Goal: Transaction & Acquisition: Purchase product/service

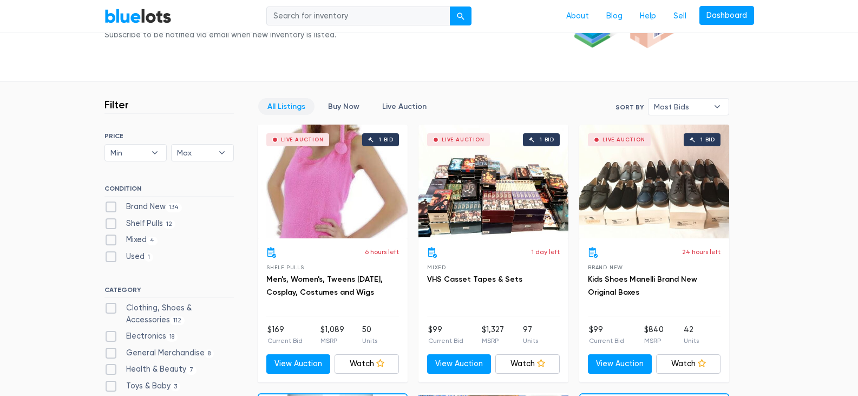
scroll to position [303, 0]
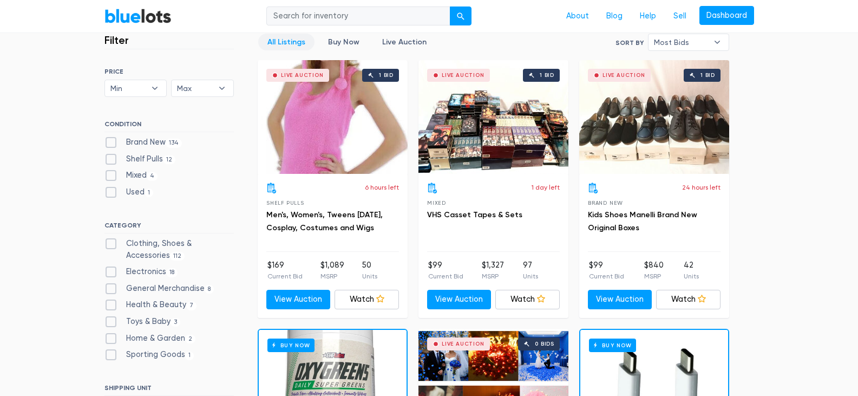
click at [115, 142] on label "Brand New 134" at bounding box center [143, 142] width 78 height 12
click at [112, 142] on New"] "Brand New 134" at bounding box center [107, 139] width 7 height 7
checkbox New"] "true"
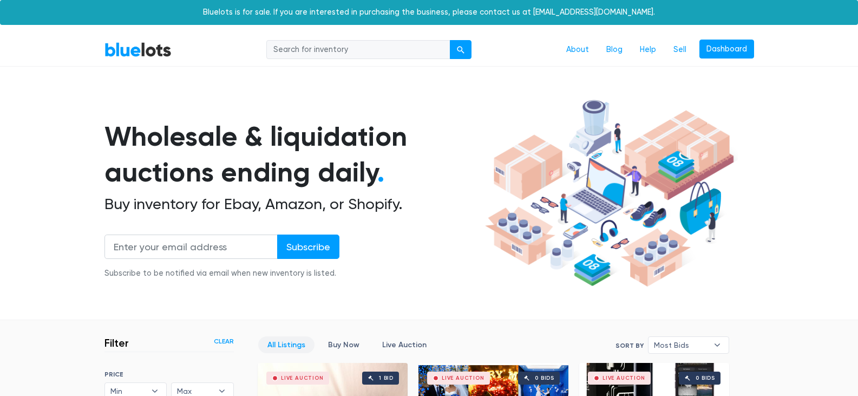
scroll to position [291, 0]
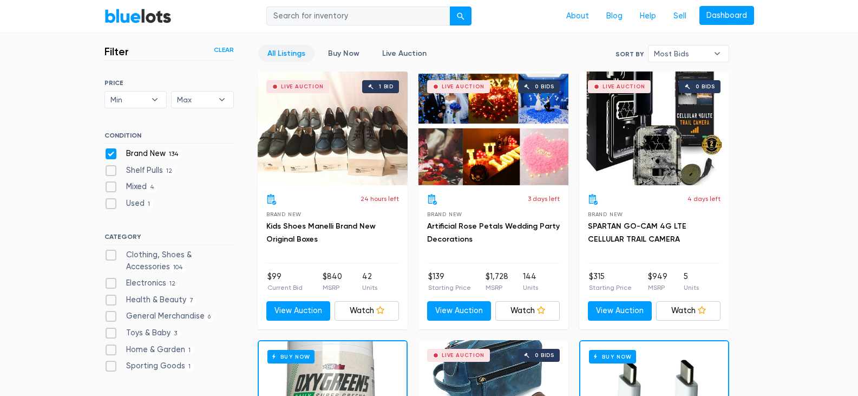
click at [111, 260] on label "Clothing, Shoes & Accessories 104" at bounding box center [168, 260] width 129 height 23
click at [111, 256] on Accessories"] "Clothing, Shoes & Accessories 104" at bounding box center [107, 252] width 7 height 7
checkbox Accessories"] "true"
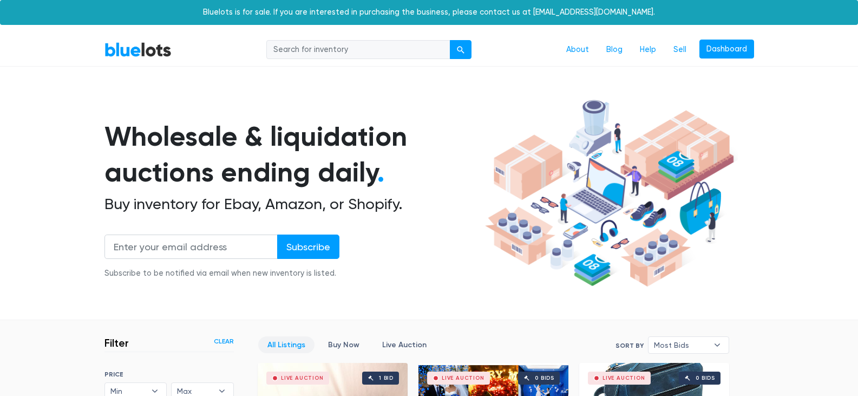
scroll to position [291, 0]
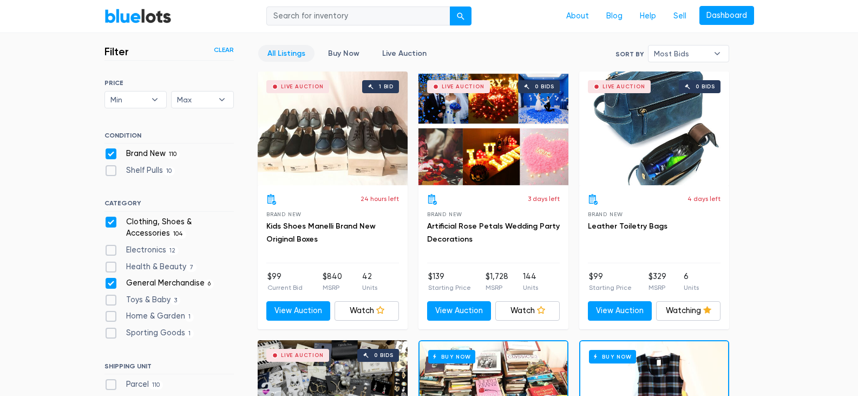
click at [110, 261] on label "Health & Beauty 7" at bounding box center [150, 267] width 93 height 12
click at [110, 261] on Beauty"] "Health & Beauty 7" at bounding box center [107, 264] width 7 height 7
checkbox Beauty"] "true"
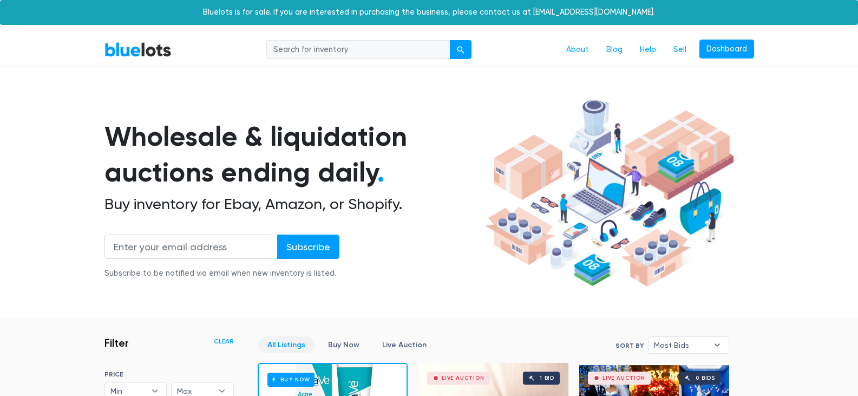
scroll to position [291, 0]
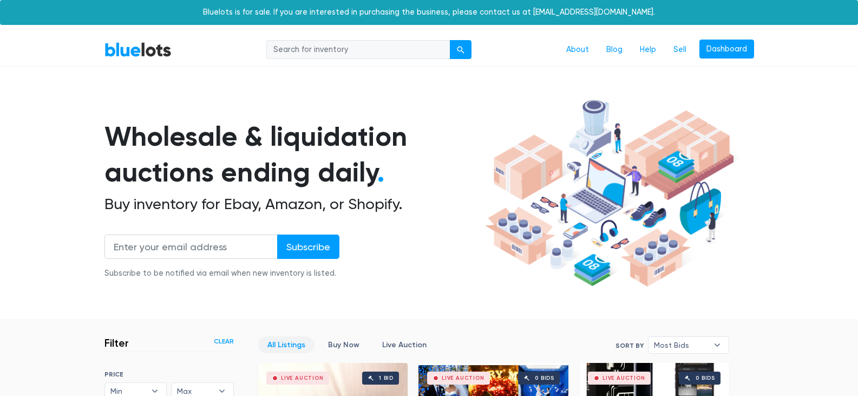
scroll to position [291, 0]
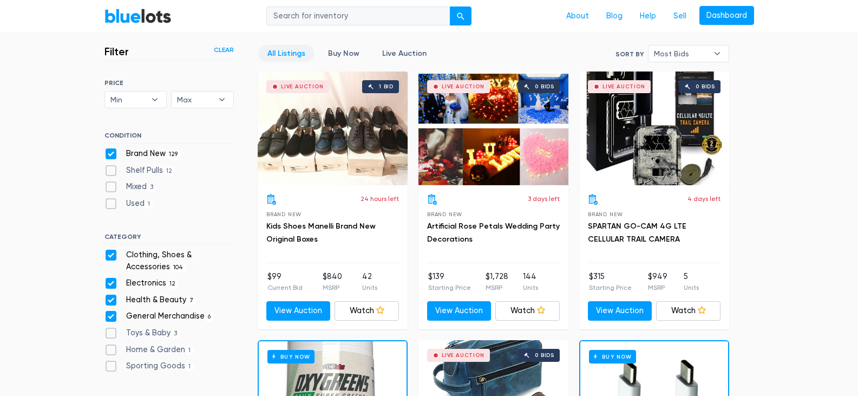
click at [107, 332] on label "Toys & Baby 3" at bounding box center [142, 333] width 76 height 12
click at [107, 332] on Baby"] "Toys & Baby 3" at bounding box center [107, 330] width 7 height 7
checkbox Baby"] "true"
click at [108, 350] on label "Home & Garden 1" at bounding box center [149, 350] width 90 height 12
click at [108, 350] on Garden"] "Home & Garden 1" at bounding box center [107, 347] width 7 height 7
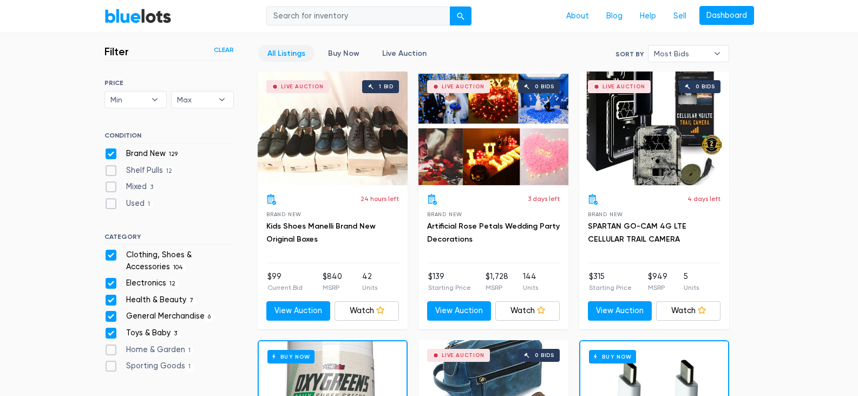
checkbox Garden"] "true"
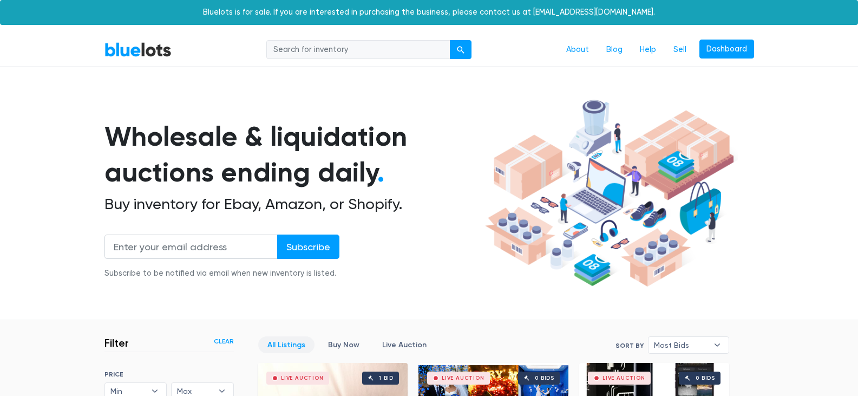
scroll to position [291, 0]
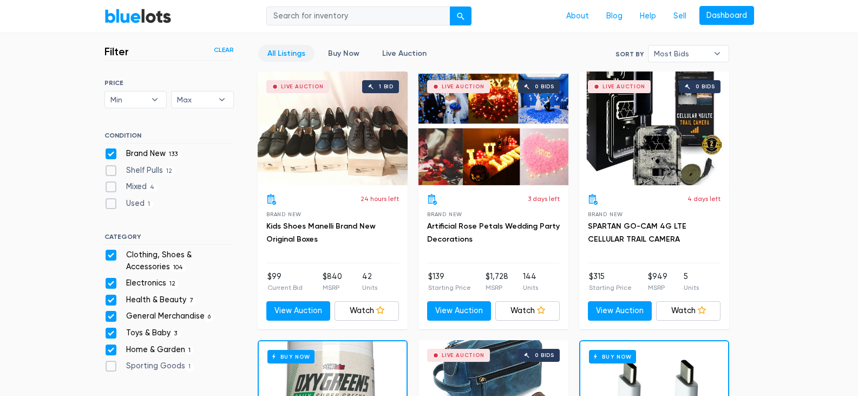
scroll to position [291, 0]
click at [109, 366] on label "Sporting Goods 1" at bounding box center [149, 366] width 90 height 12
click at [109, 366] on Goods"] "Sporting Goods 1" at bounding box center [107, 363] width 7 height 7
checkbox Goods"] "true"
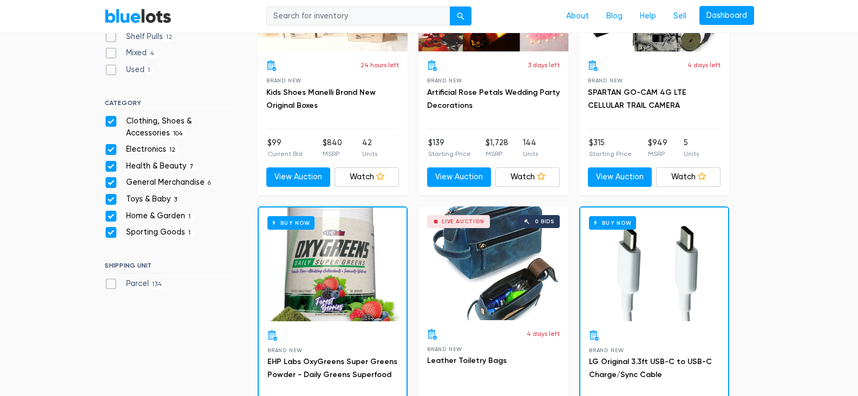
scroll to position [464, 0]
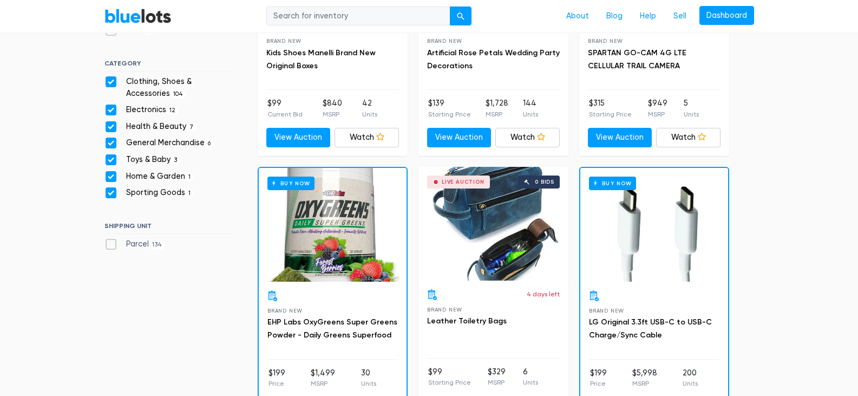
click at [113, 243] on label "Parcel 134" at bounding box center [134, 244] width 61 height 12
click at [112, 243] on input "Parcel 134" at bounding box center [107, 241] width 7 height 7
checkbox input "true"
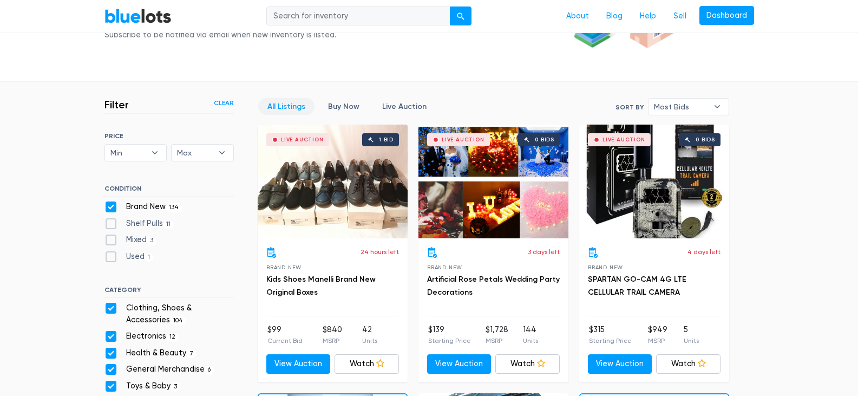
scroll to position [233, 0]
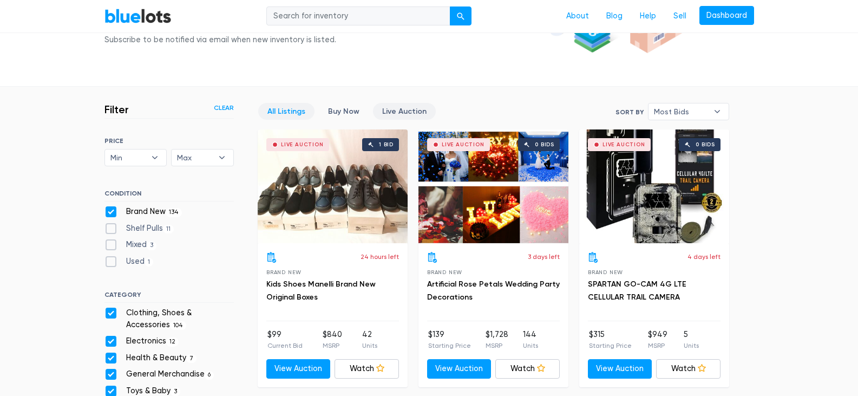
click at [396, 110] on link "Live Auction" at bounding box center [404, 111] width 63 height 17
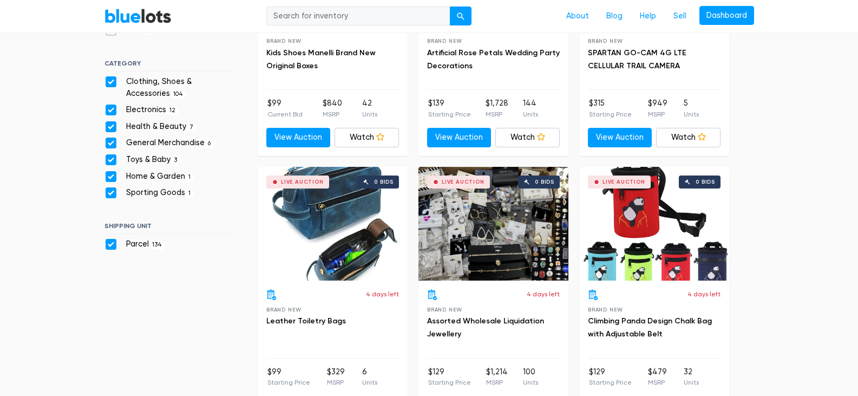
scroll to position [486, 0]
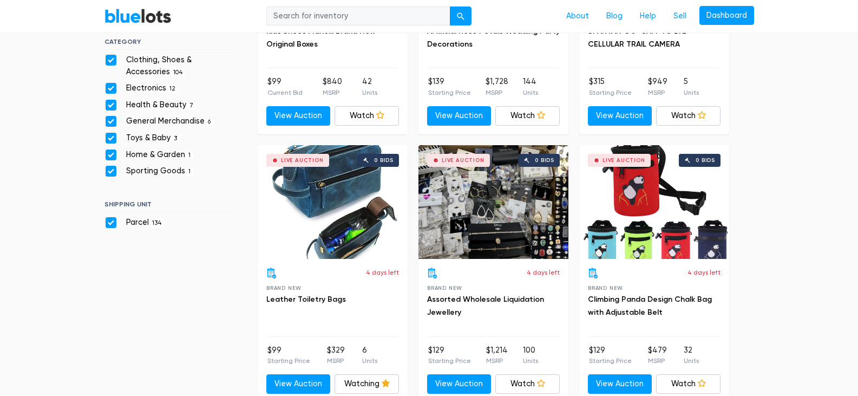
click at [482, 238] on div "Live Auction 0 bids" at bounding box center [493, 202] width 150 height 114
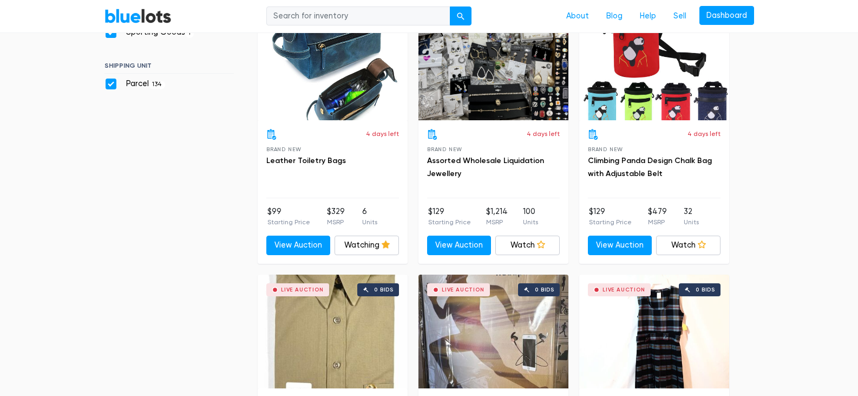
scroll to position [746, 0]
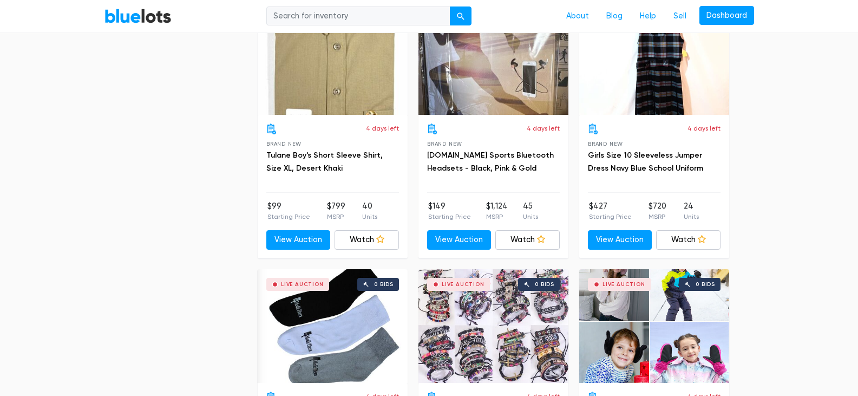
scroll to position [93, 0]
